Goal: Communication & Community: Answer question/provide support

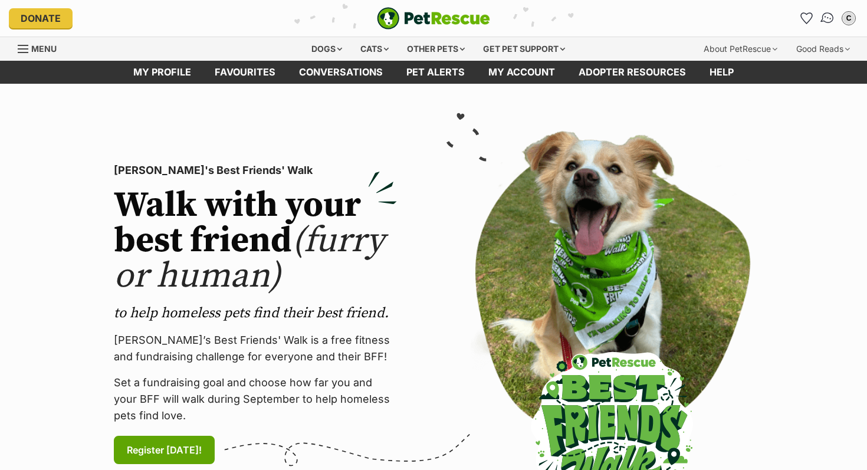
click at [823, 18] on img "Conversations" at bounding box center [827, 18] width 16 height 15
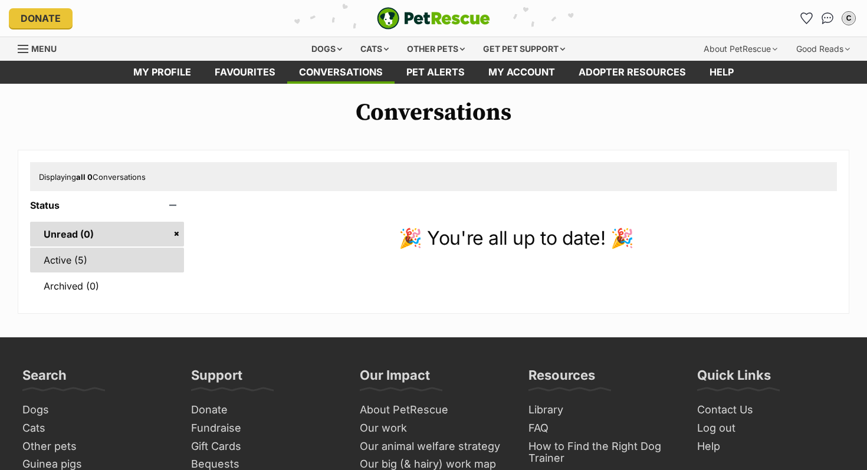
click at [45, 259] on link "Active (5)" at bounding box center [107, 260] width 154 height 25
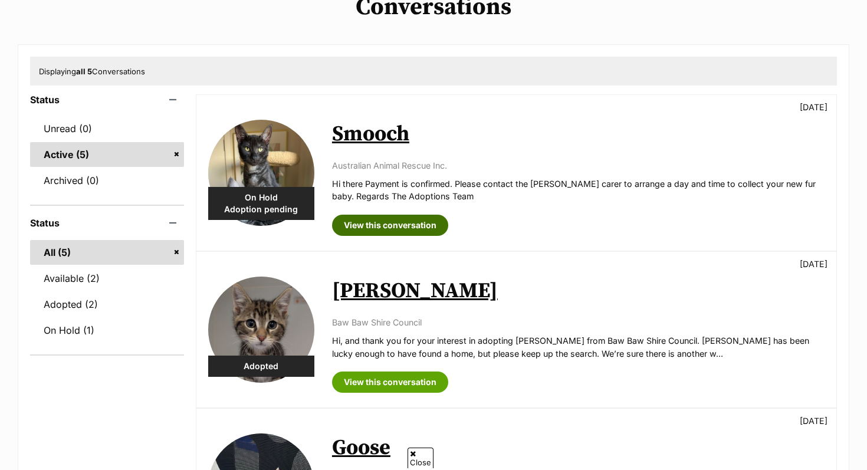
scroll to position [80, 0]
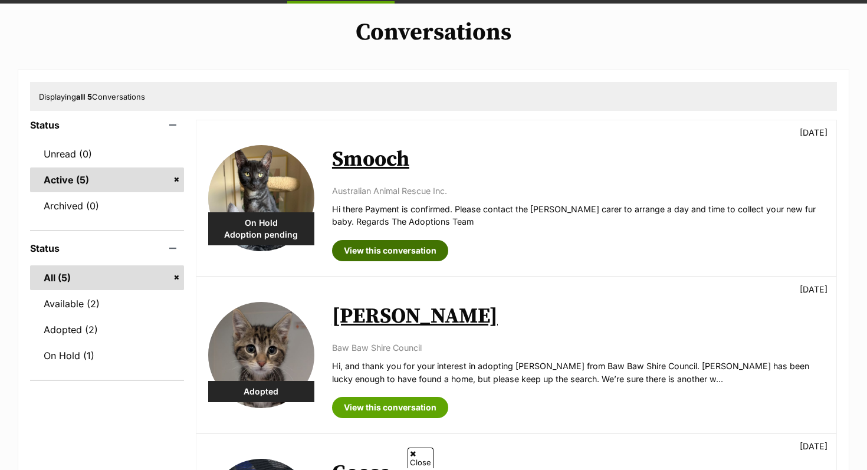
click at [369, 251] on link "View this conversation" at bounding box center [390, 250] width 116 height 21
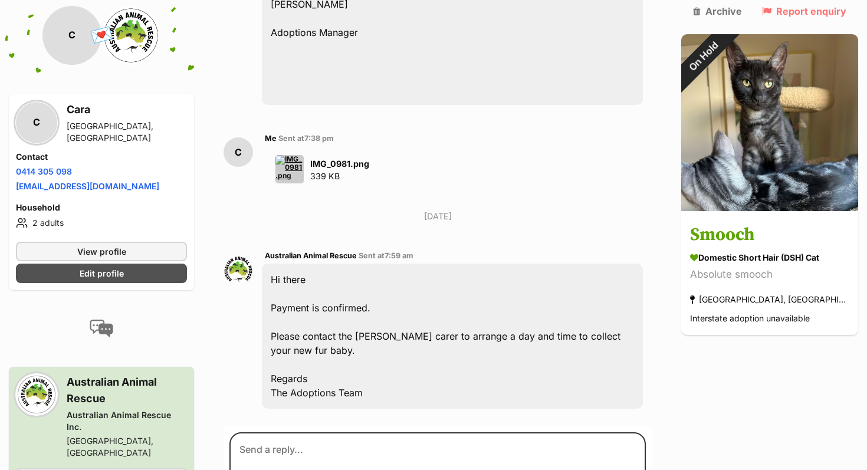
scroll to position [1504, 0]
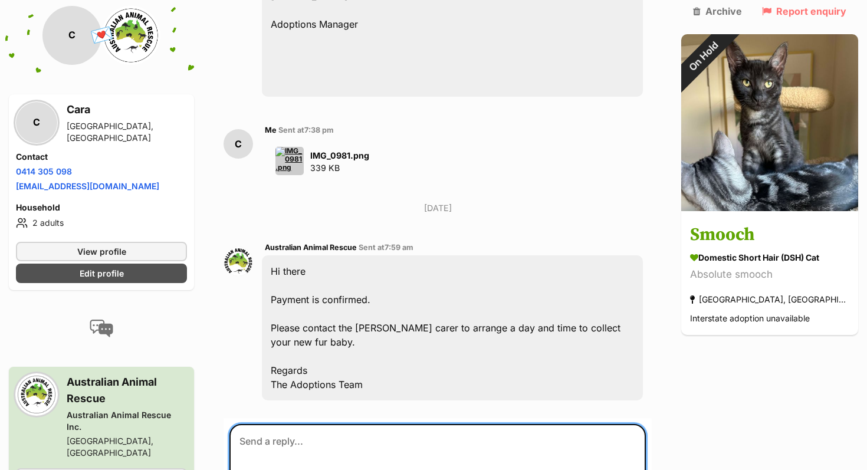
click at [365, 424] on textarea at bounding box center [437, 459] width 416 height 71
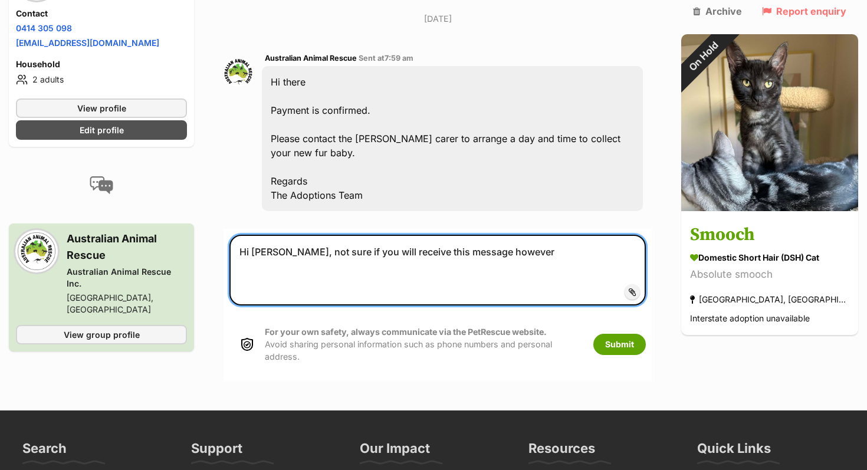
scroll to position [1697, 0]
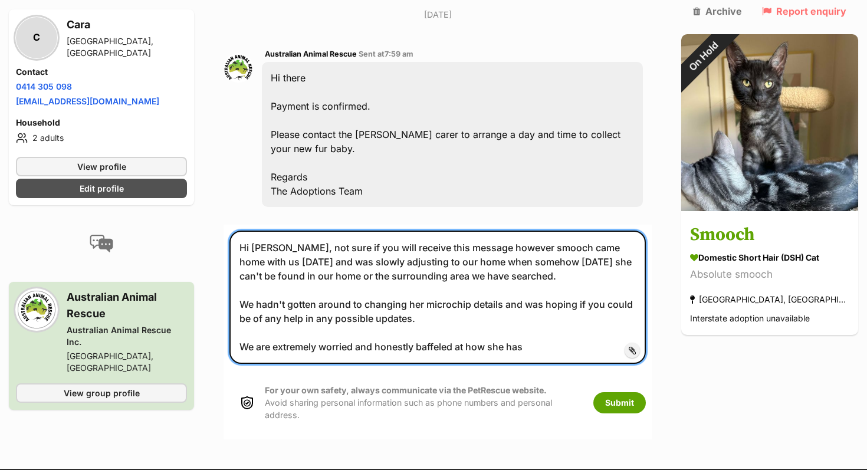
click at [454, 325] on textarea "Hi Kirsten, not sure if you will receive this message however smooch came home …" at bounding box center [437, 296] width 416 height 133
click at [445, 314] on textarea "Hi Kirsten, not sure if you will receive this message however smooch came home …" at bounding box center [437, 296] width 416 height 133
click at [0, 0] on lt-strong "fl" at bounding box center [0, 0] width 0 height 0
click at [548, 278] on textarea "Hi Kirsten, not sure if you will receive this message however smooch came home …" at bounding box center [437, 296] width 416 height 133
click at [0, 0] on lt-span "were" at bounding box center [0, 0] width 0 height 0
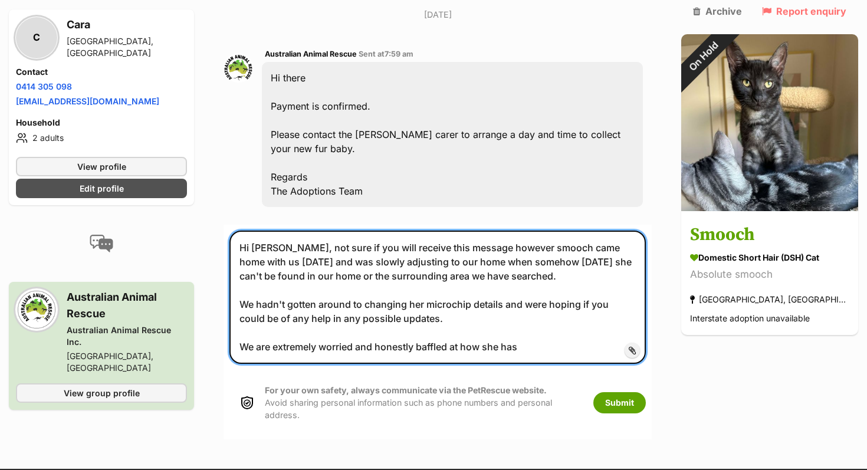
click at [452, 230] on textarea "Hi Kirsten, not sure if you will receive this message however smooch came home …" at bounding box center [437, 296] width 416 height 133
click at [455, 230] on textarea "Hi Kirsten, not sure if you will receive this message however smooch came home …" at bounding box center [437, 296] width 416 height 133
click at [0, 0] on lt-span "message ," at bounding box center [0, 0] width 0 height 0
click at [289, 236] on textarea "Hi Kirsten, not sure if you will receive this message, however smooch came home…" at bounding box center [437, 296] width 416 height 133
click at [0, 0] on lt-span "Monday" at bounding box center [0, 0] width 0 height 0
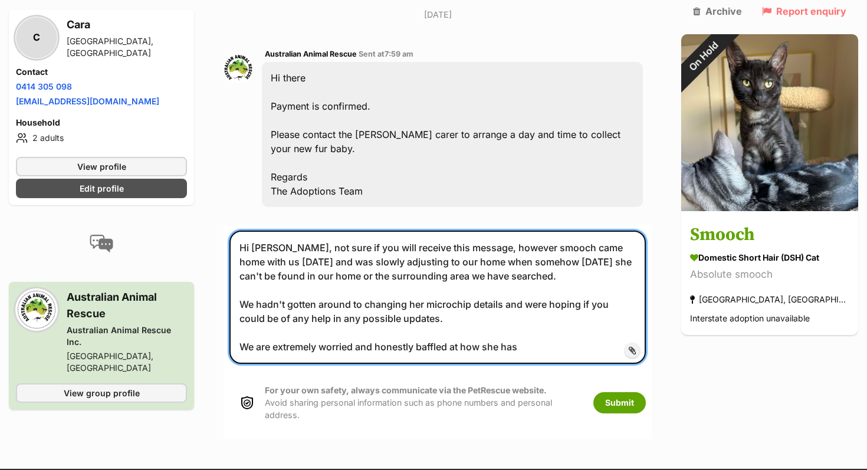
click at [535, 317] on textarea "Hi Kirsten, not sure if you will receive this message, however smooch came home…" at bounding box center [437, 296] width 416 height 133
click at [576, 321] on textarea "Hi Kirsten, not sure if you will receive this message, however smooch came home…" at bounding box center [437, 296] width 416 height 133
click at [0, 0] on lt-strong "ap" at bounding box center [0, 0] width 0 height 0
type textarea "Hi Kirsten, not sure if you will receive this message, however smooch came home…"
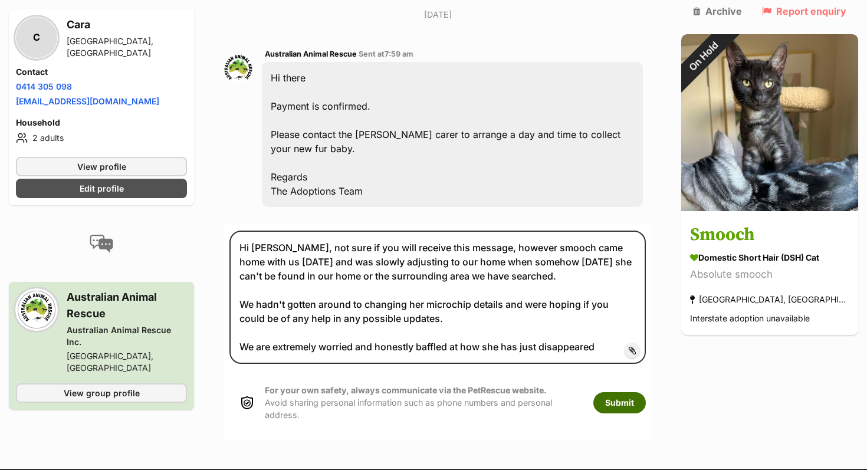
click at [635, 392] on button "Submit" at bounding box center [619, 402] width 52 height 21
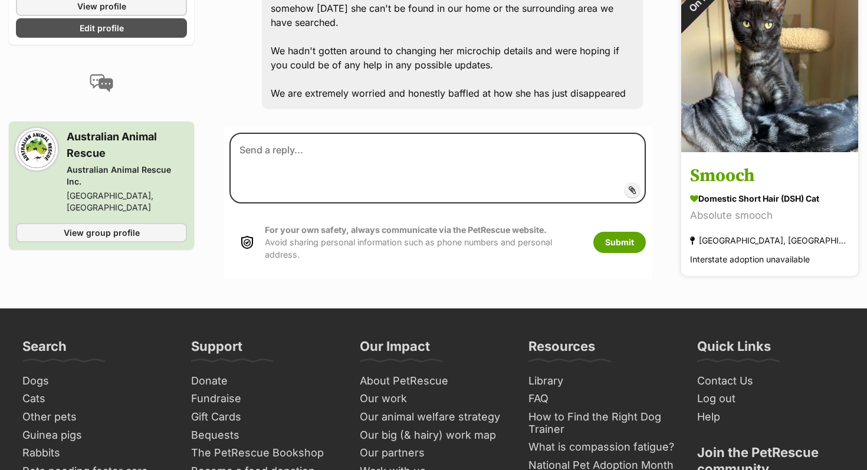
scroll to position [2019, 0]
